Goal: Navigation & Orientation: Go to known website

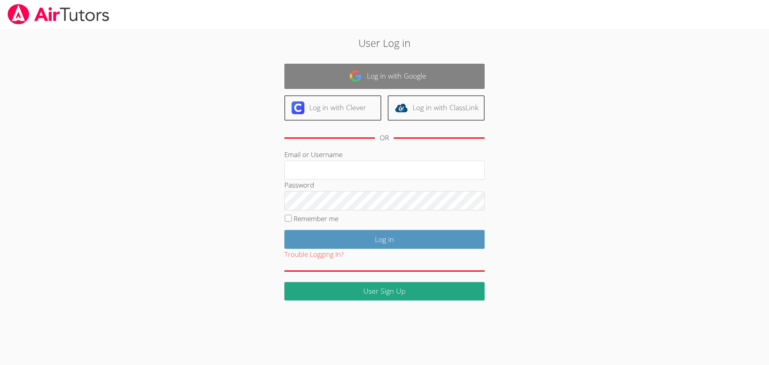
type input "[EMAIL_ADDRESS][DOMAIN_NAME]"
click at [400, 79] on link "Log in with Google" at bounding box center [384, 76] width 200 height 25
